Goal: Task Accomplishment & Management: Use online tool/utility

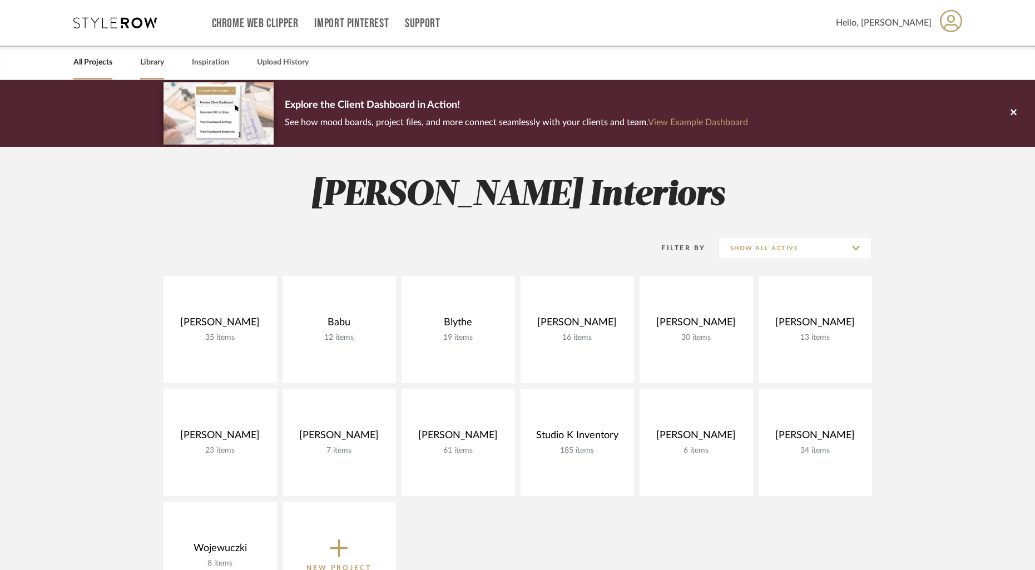
click at [154, 65] on link "Library" at bounding box center [152, 62] width 24 height 15
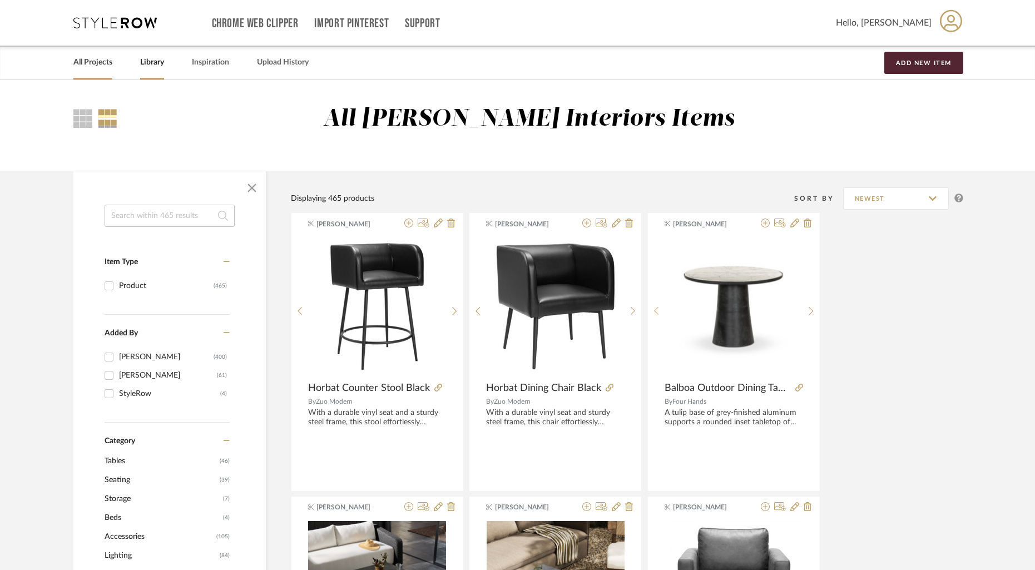
click at [94, 59] on link "All Projects" at bounding box center [92, 62] width 39 height 15
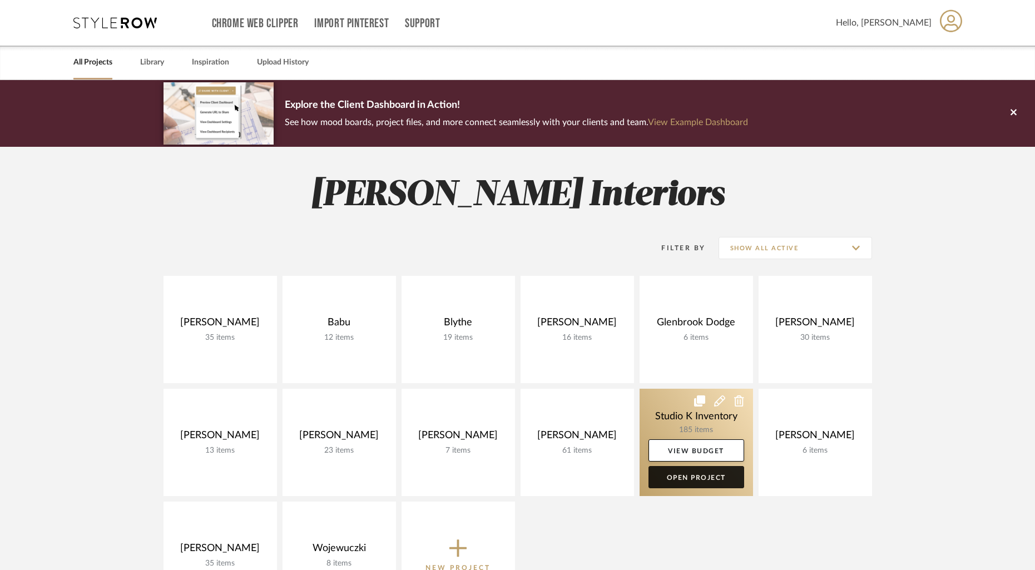
click at [700, 475] on link "Open Project" at bounding box center [697, 477] width 96 height 22
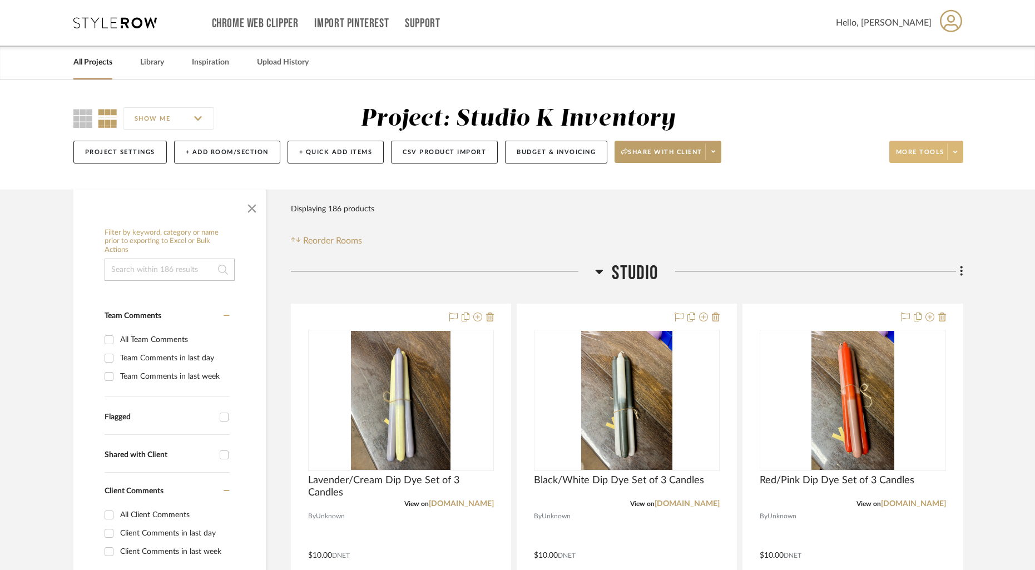
click at [956, 151] on icon at bounding box center [956, 152] width 4 height 6
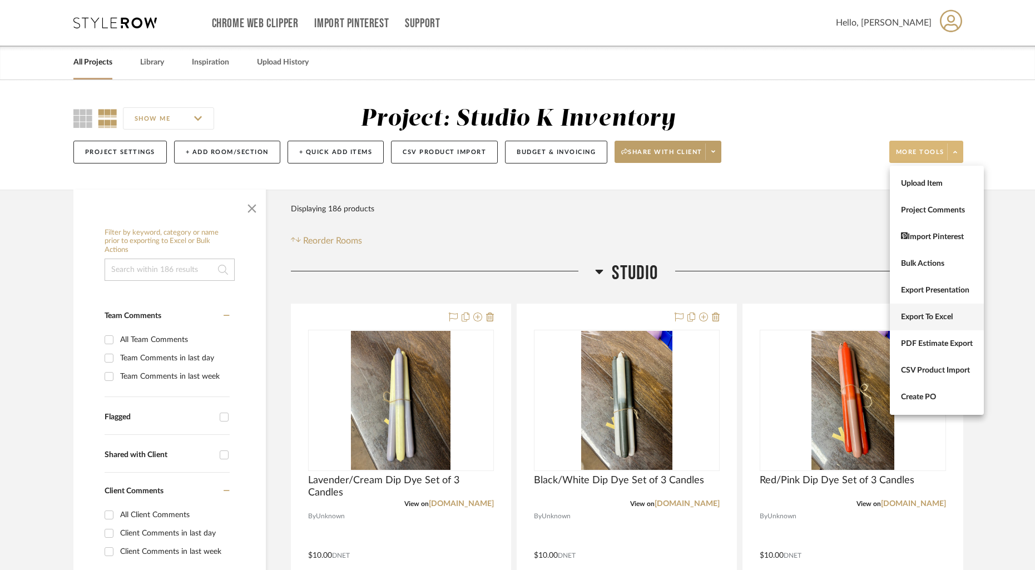
click at [928, 319] on span "Export To Excel" at bounding box center [937, 317] width 72 height 9
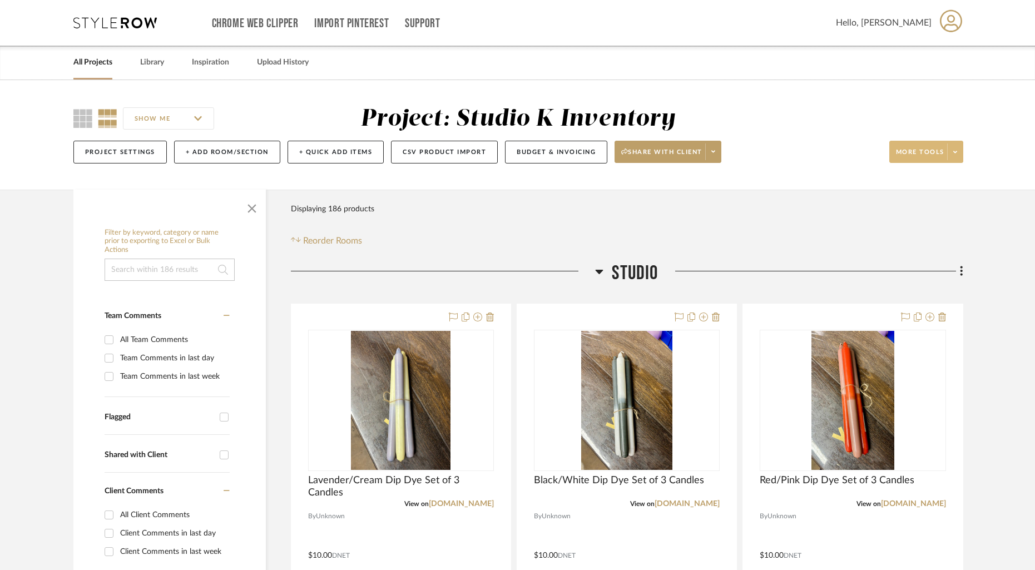
click at [960, 153] on span at bounding box center [956, 152] width 16 height 17
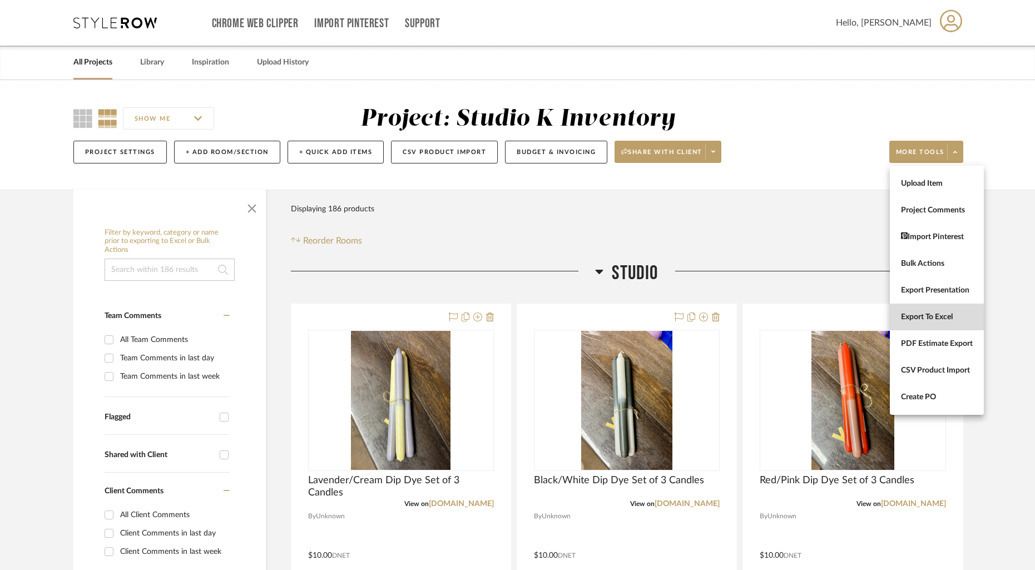
click at [935, 317] on span "Export To Excel" at bounding box center [937, 317] width 72 height 9
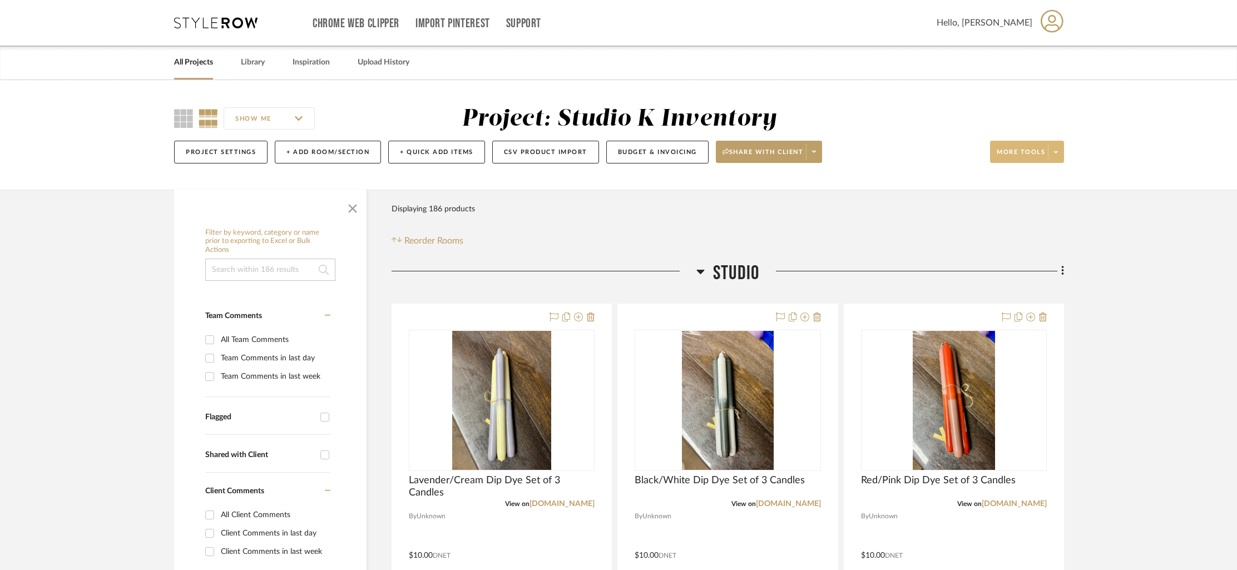
click at [1043, 156] on span at bounding box center [1056, 152] width 16 height 17
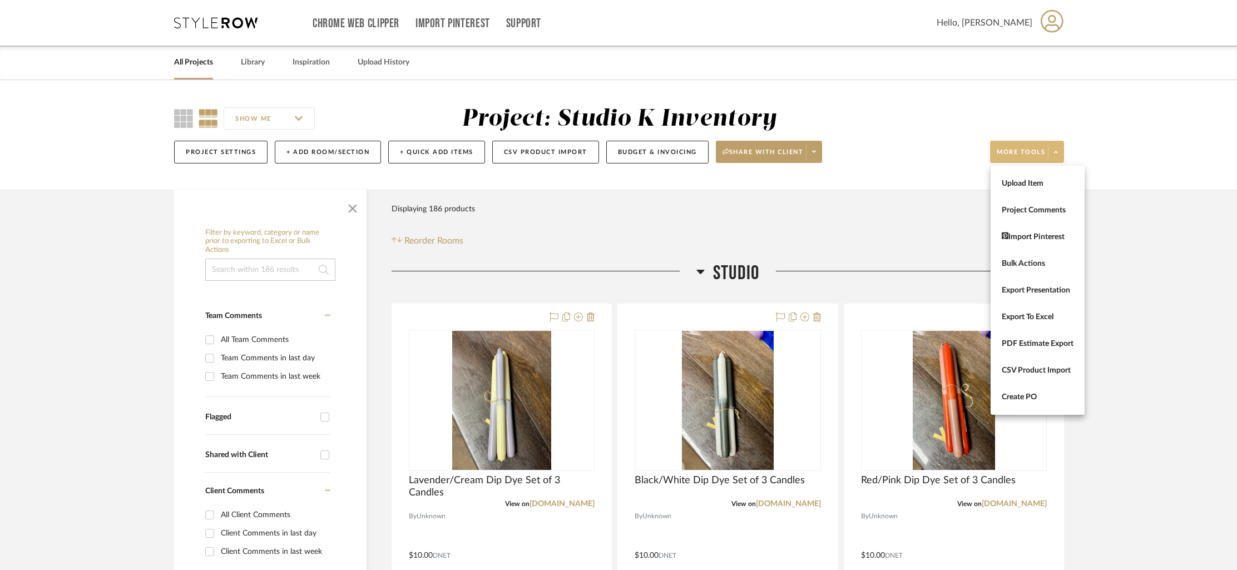
click at [1043, 156] on div at bounding box center [618, 285] width 1237 height 570
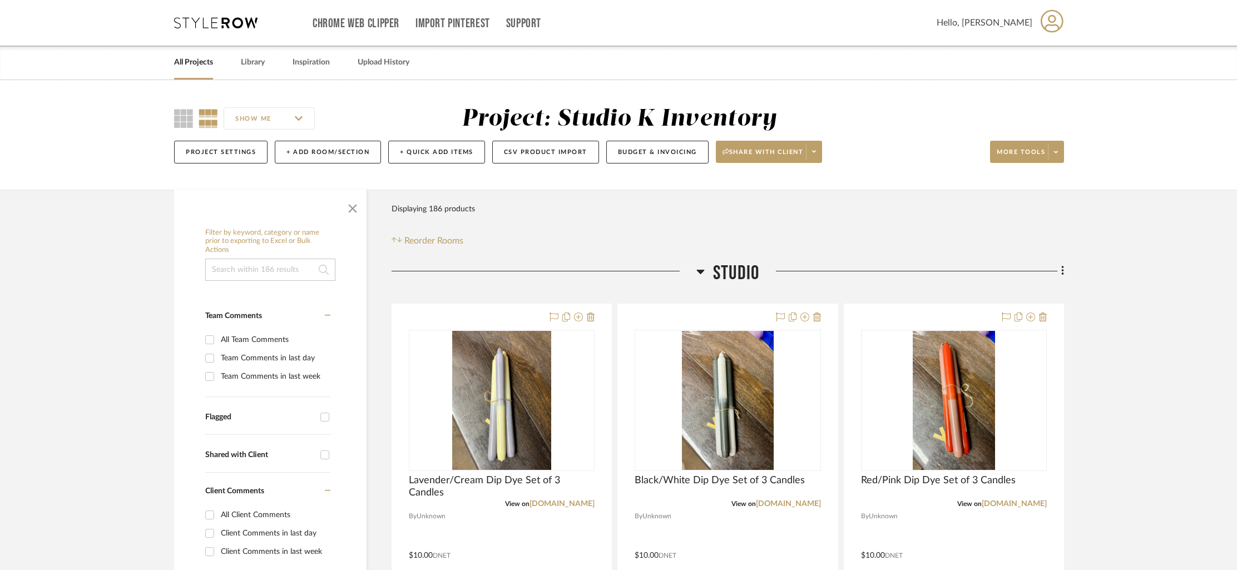
click at [253, 272] on input at bounding box center [270, 270] width 130 height 22
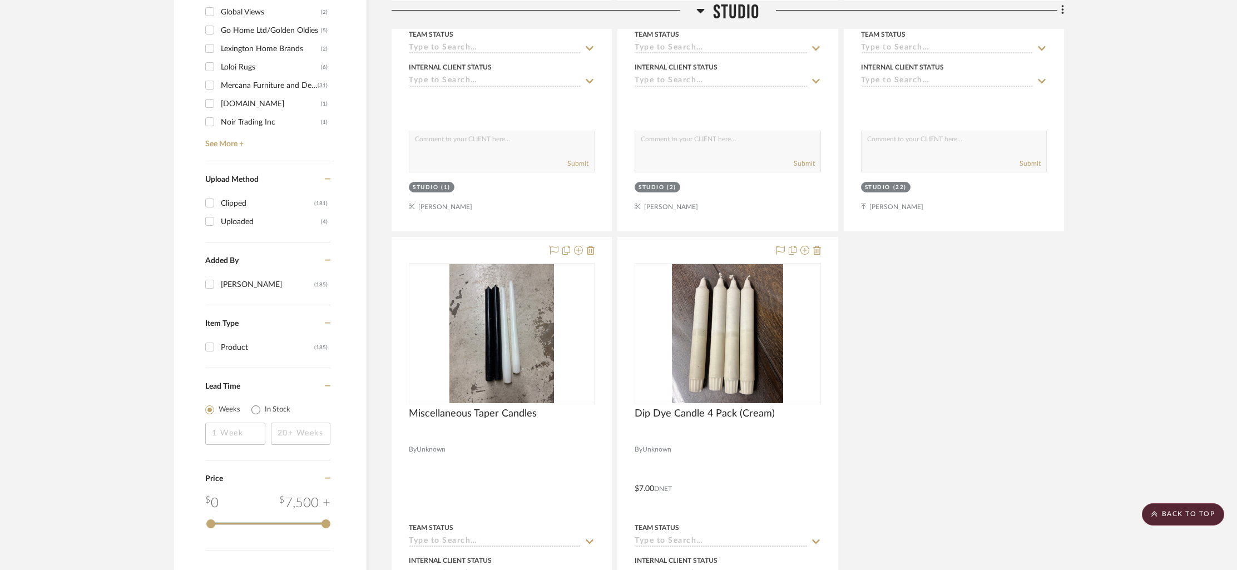
scroll to position [1138, 0]
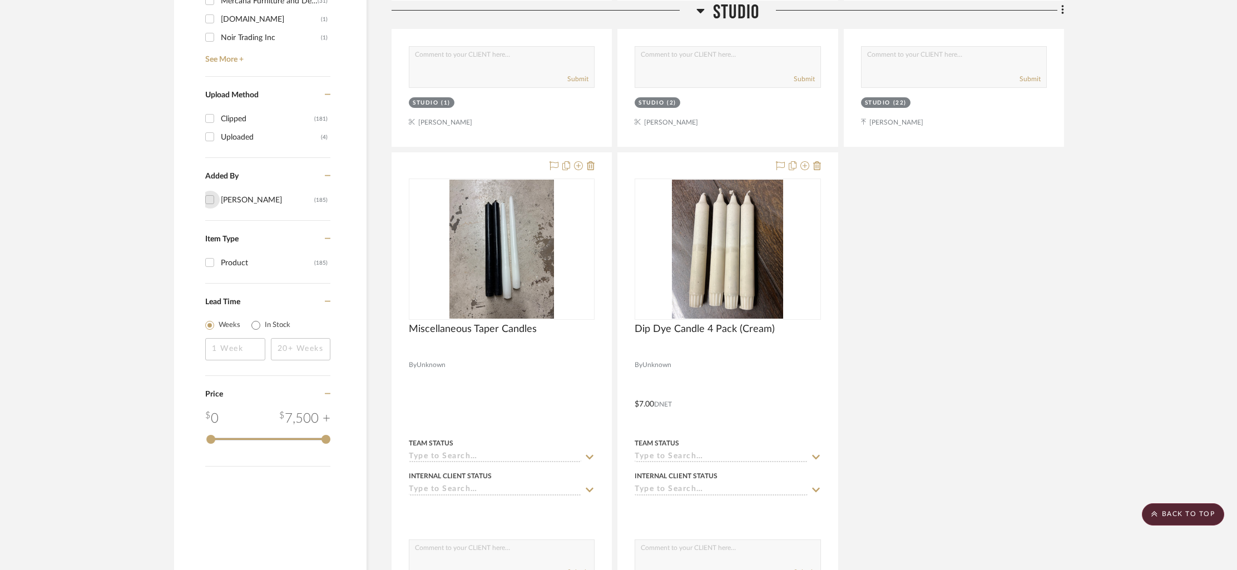
click at [209, 201] on input "[PERSON_NAME] (185)" at bounding box center [210, 200] width 18 height 18
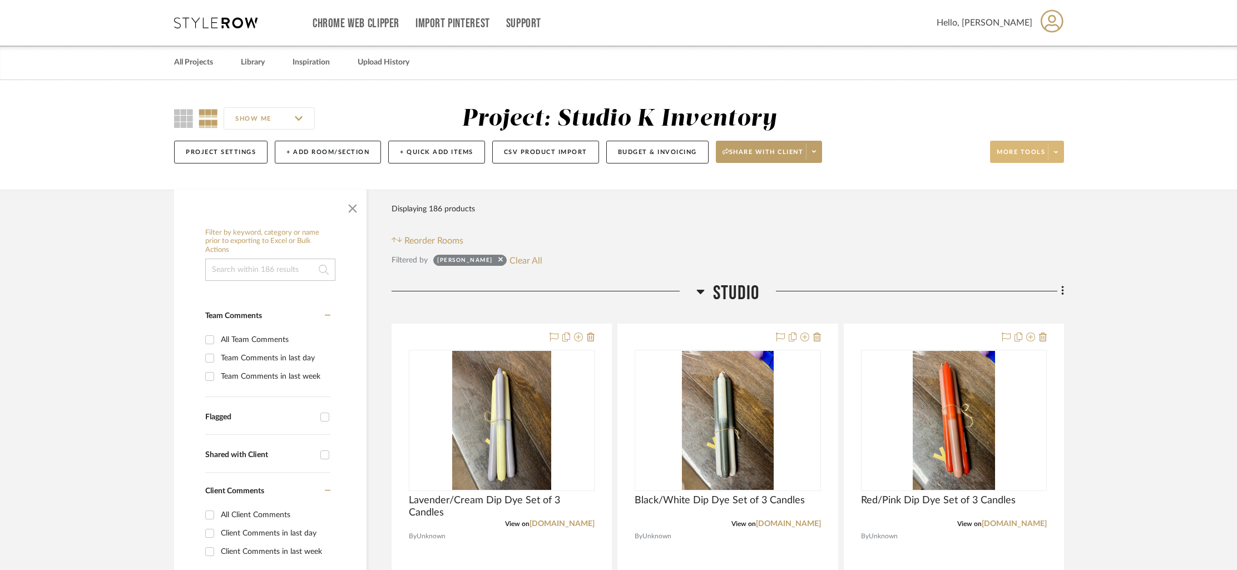
click at [1043, 152] on span at bounding box center [1056, 152] width 16 height 17
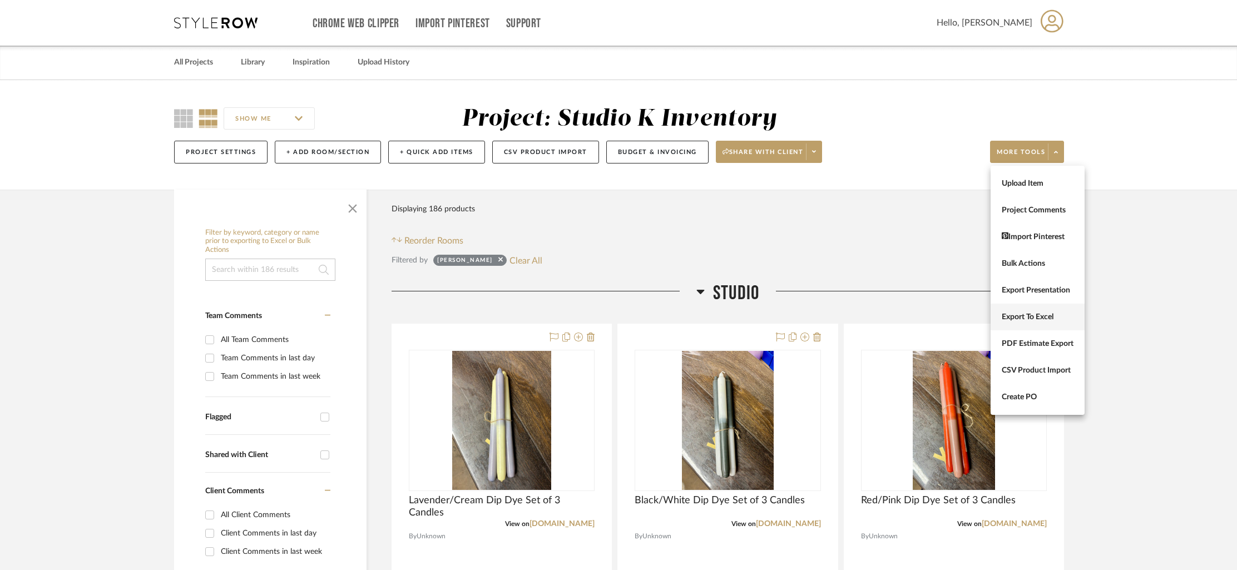
click at [1030, 316] on span "Export To Excel" at bounding box center [1038, 317] width 72 height 9
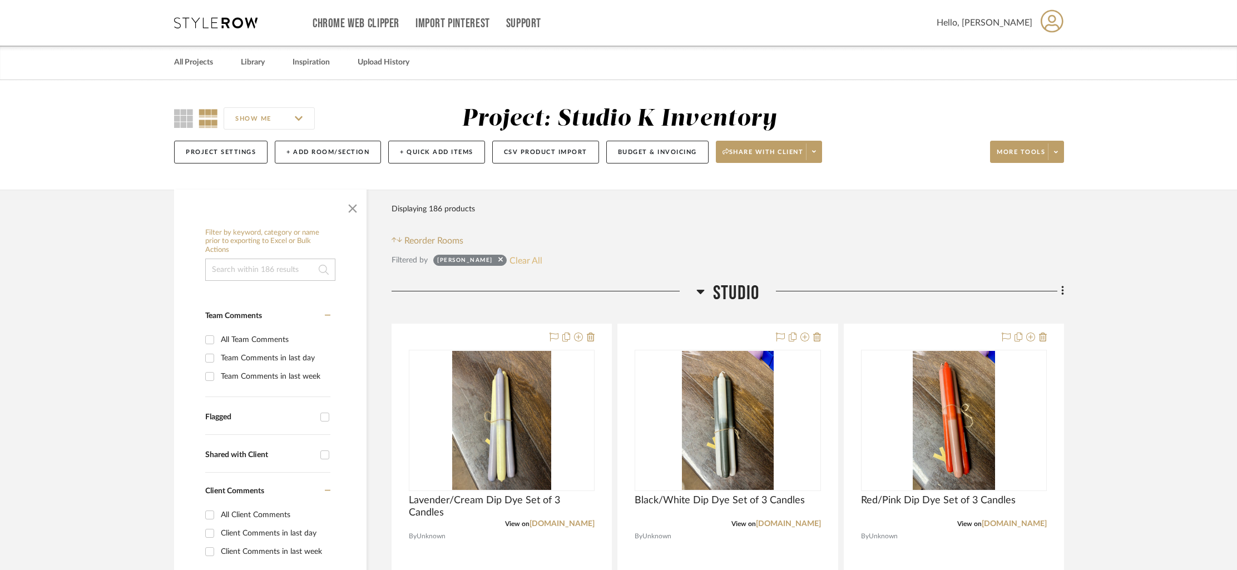
click at [526, 260] on button "Clear All" at bounding box center [526, 260] width 33 height 14
checkbox input "false"
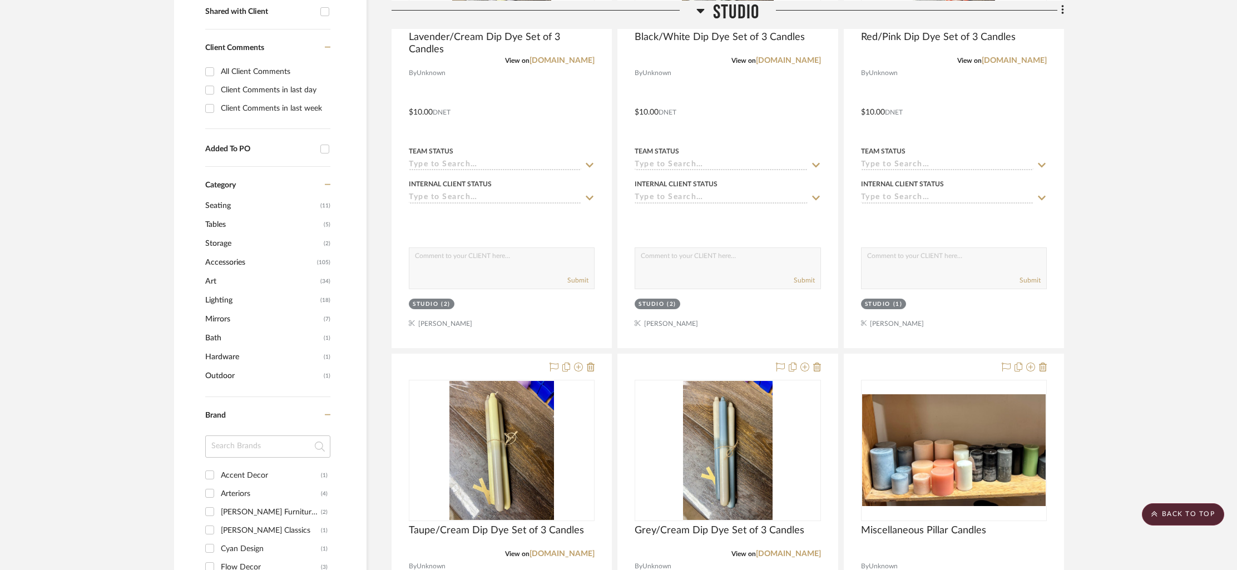
scroll to position [442, 0]
click at [325, 265] on span "(105)" at bounding box center [323, 264] width 13 height 18
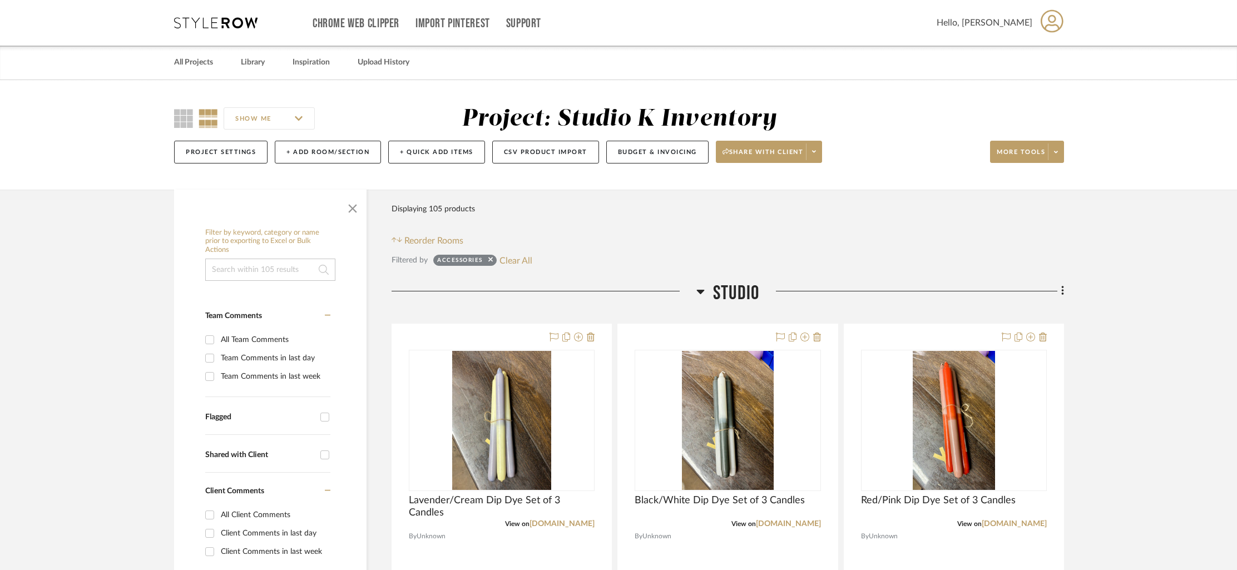
click at [1043, 151] on icon at bounding box center [1056, 152] width 4 height 6
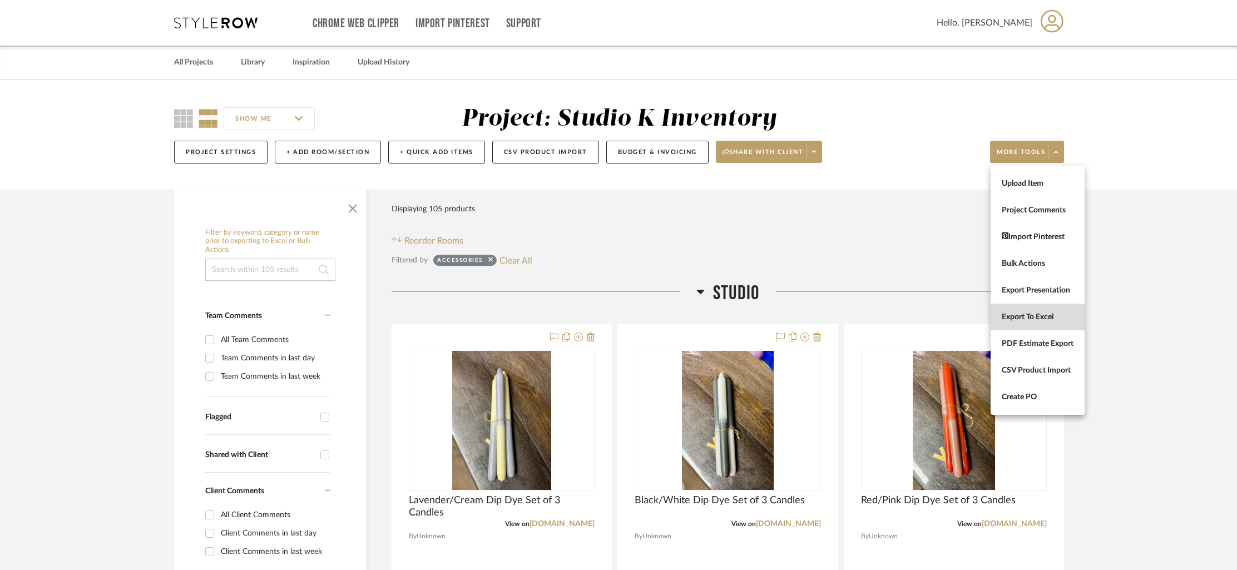
click at [1027, 316] on span "Export To Excel" at bounding box center [1038, 317] width 72 height 9
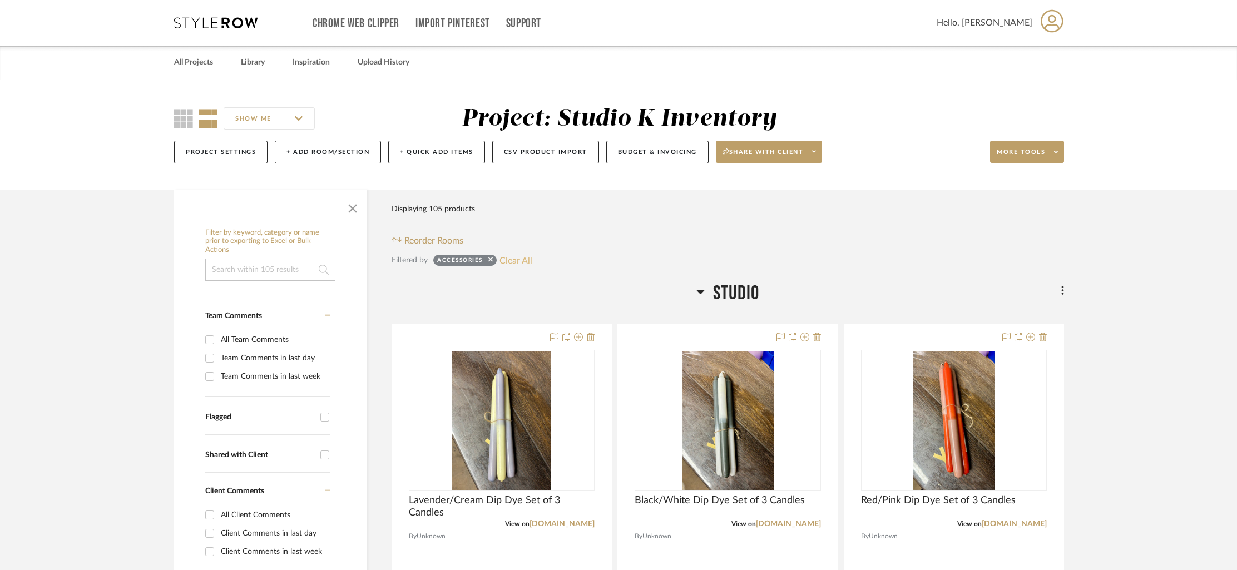
click at [520, 262] on button "Clear All" at bounding box center [516, 260] width 33 height 14
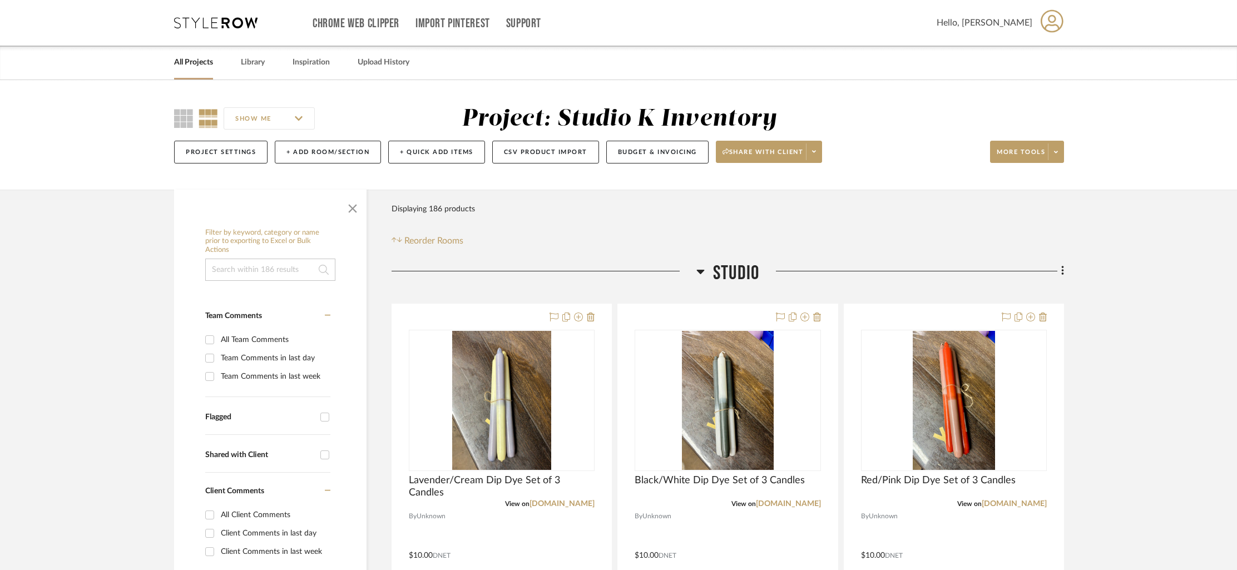
click at [201, 65] on link "All Projects" at bounding box center [193, 62] width 39 height 15
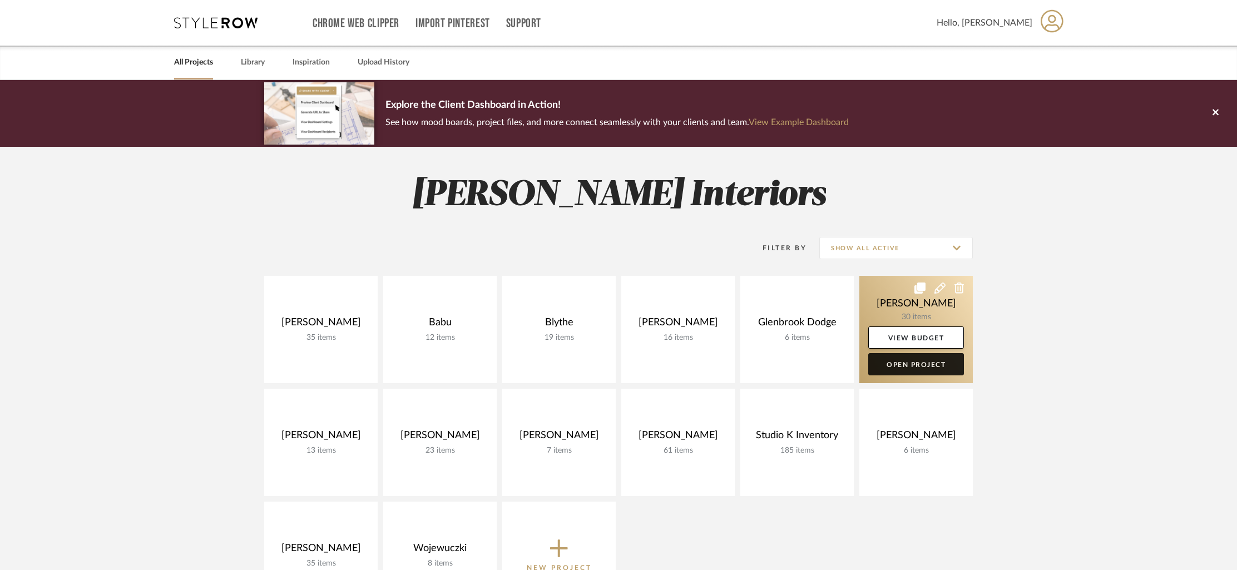
click at [892, 368] on link "Open Project" at bounding box center [917, 364] width 96 height 22
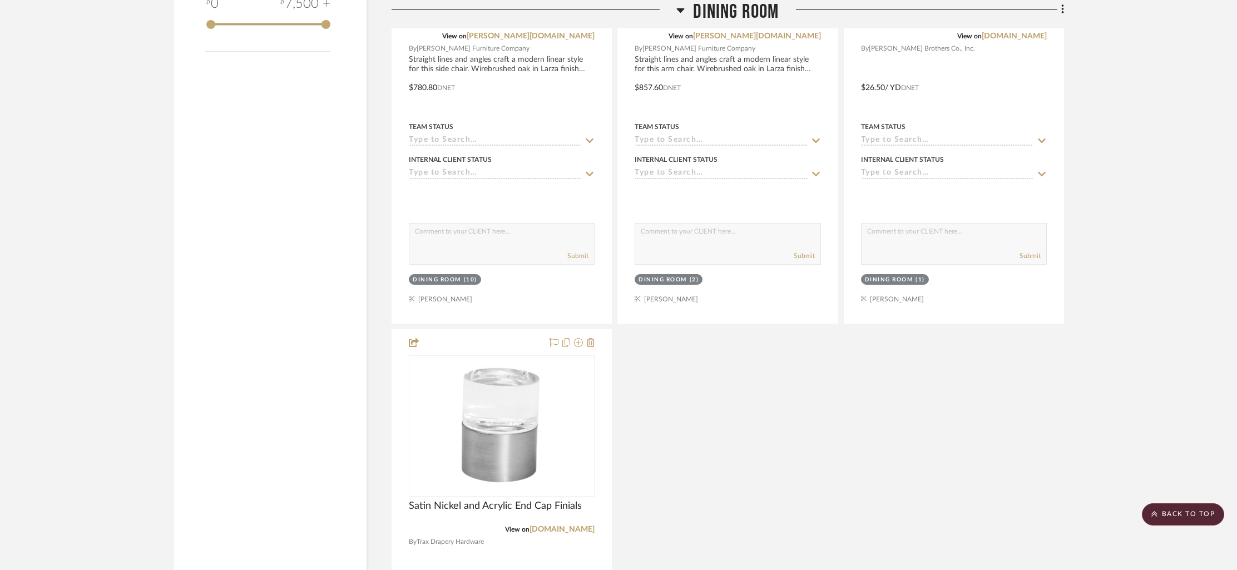
scroll to position [1522, 0]
